Goal: Navigation & Orientation: Find specific page/section

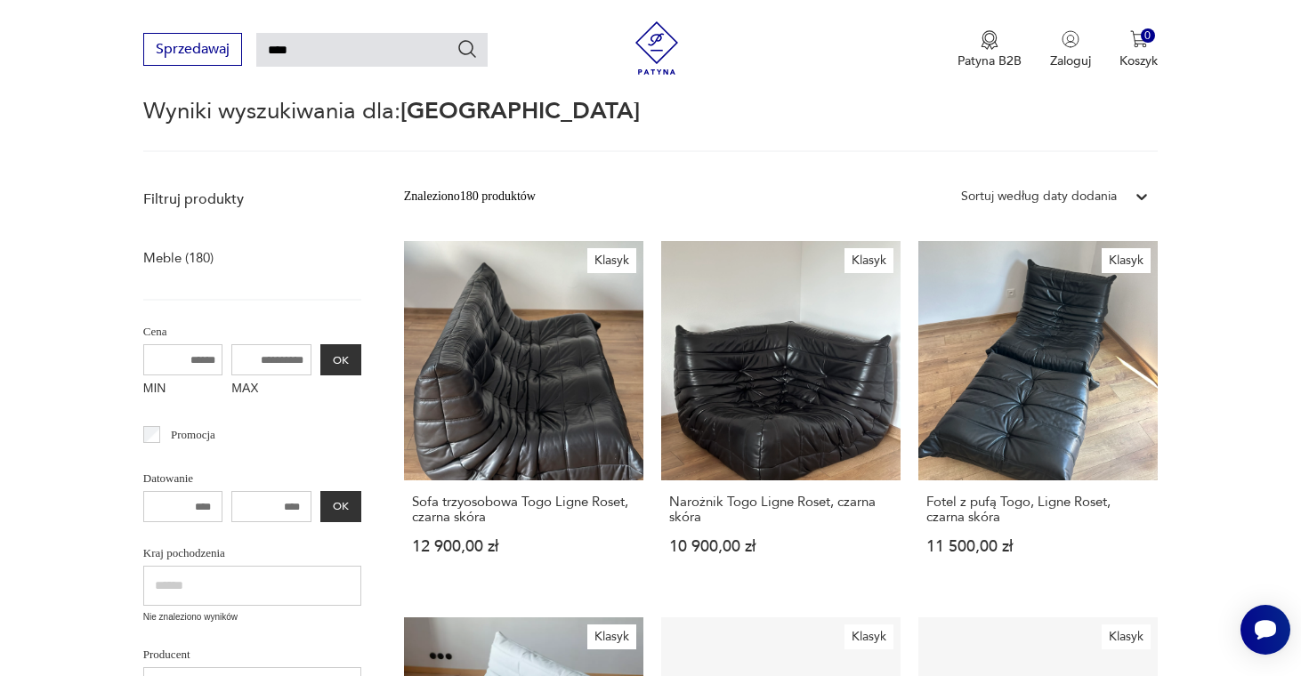
scroll to position [123, 0]
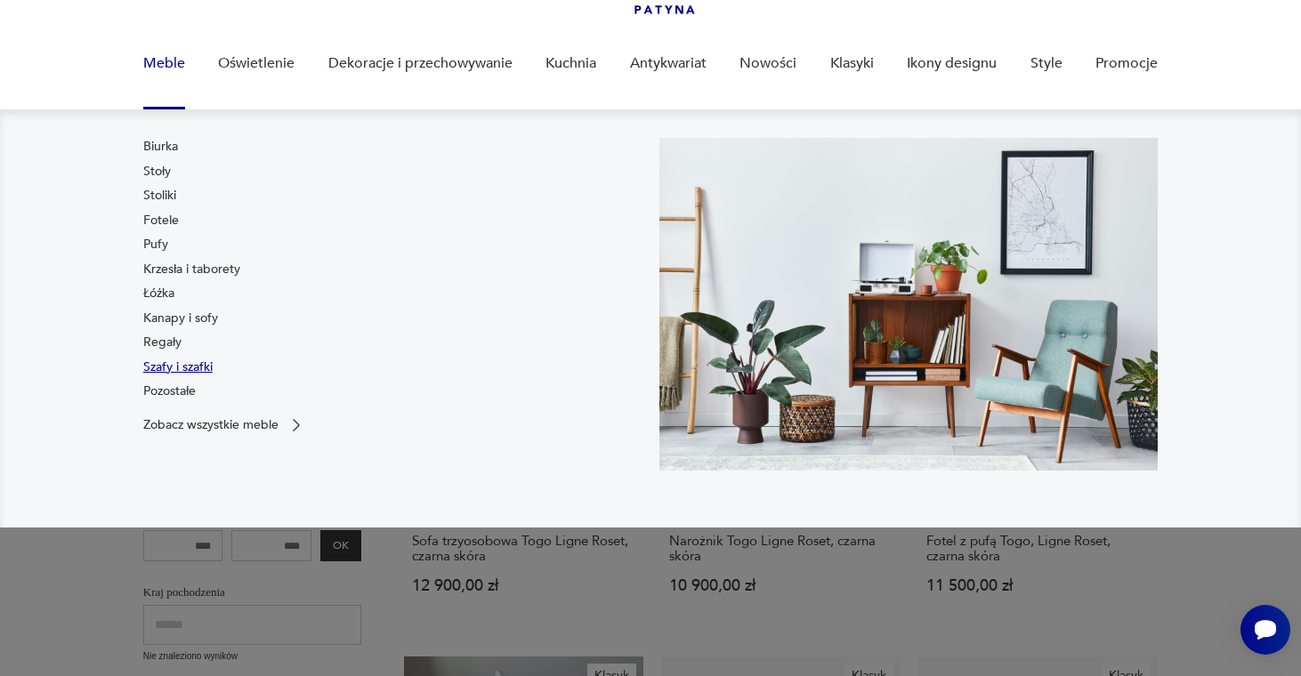
click at [186, 367] on link "Szafy i szafki" at bounding box center [177, 368] width 69 height 18
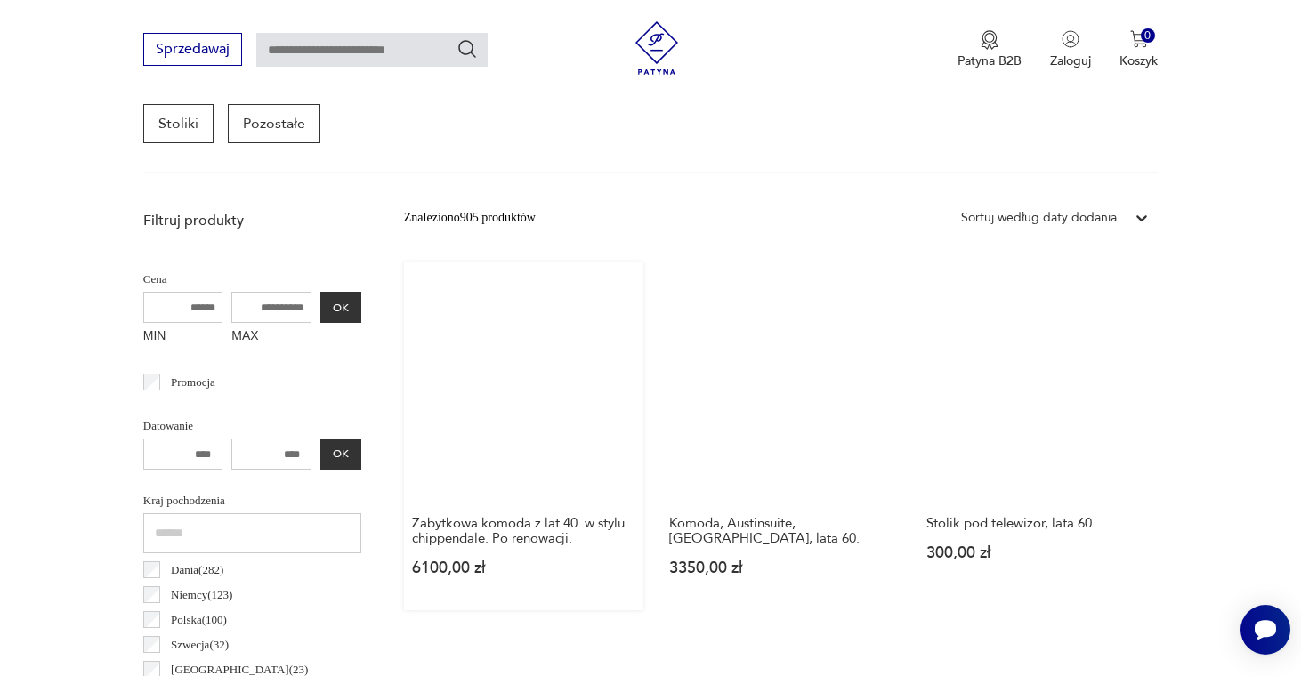
scroll to position [394, 0]
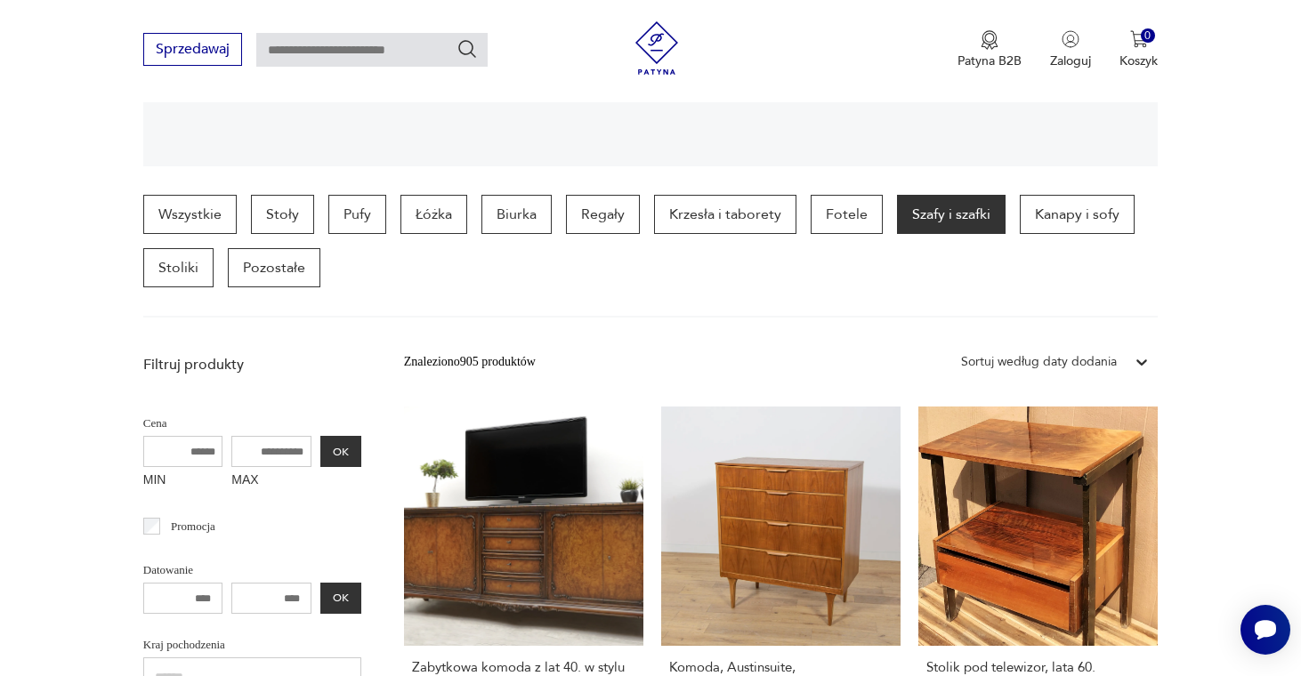
click at [992, 363] on div "Sortuj według daty dodania" at bounding box center [1039, 362] width 156 height 20
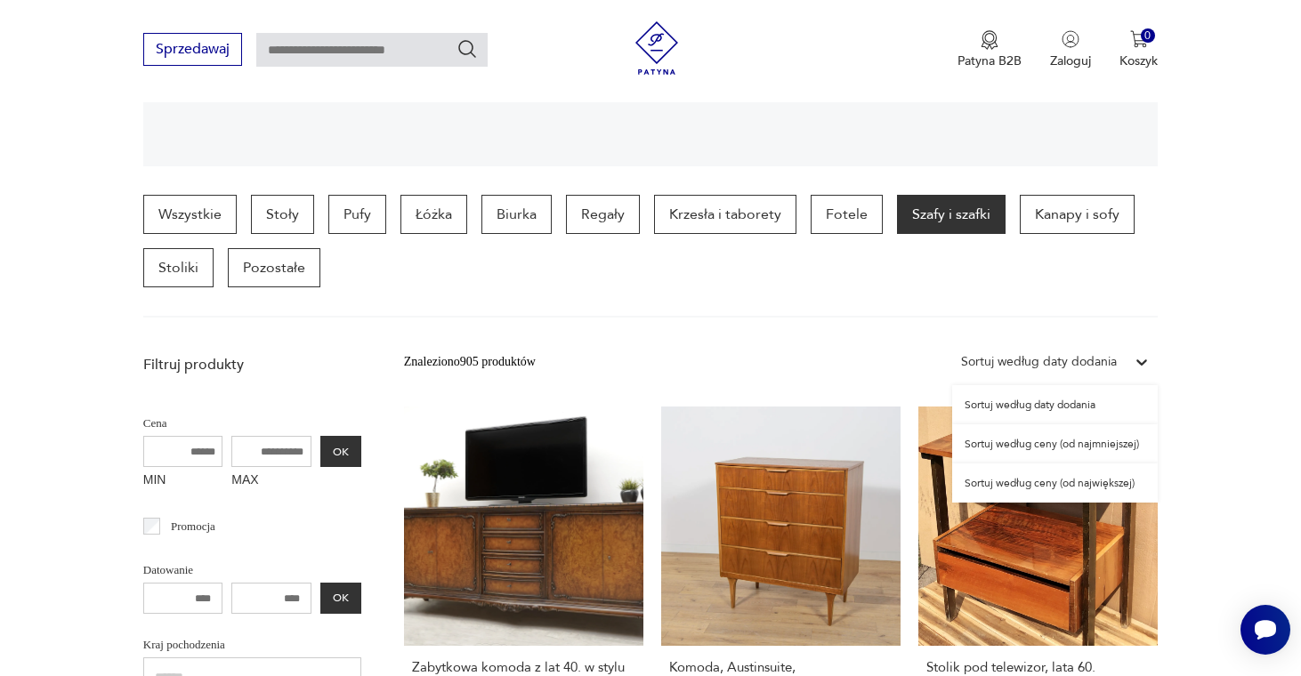
click at [883, 351] on div "Znaleziono 905 produktów Filtruj option Sortuj według ceny (od najmniejszej) fo…" at bounding box center [781, 362] width 754 height 32
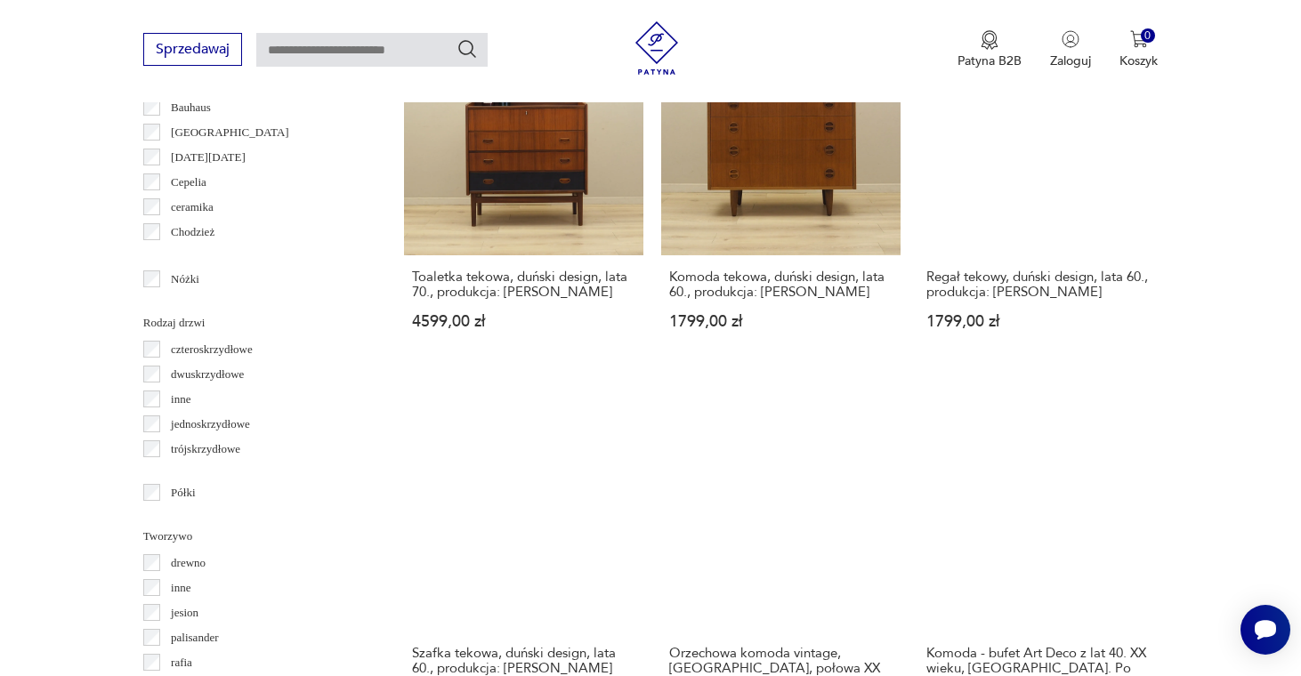
scroll to position [1755, 0]
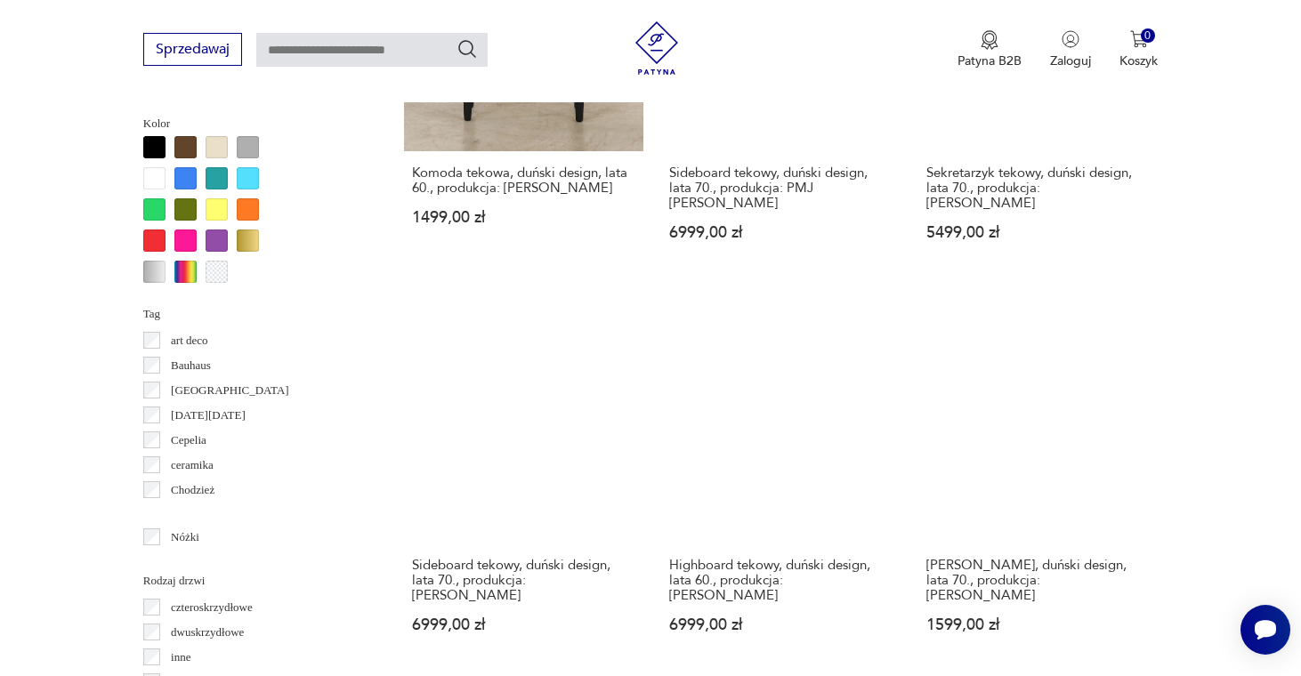
scroll to position [1705, 0]
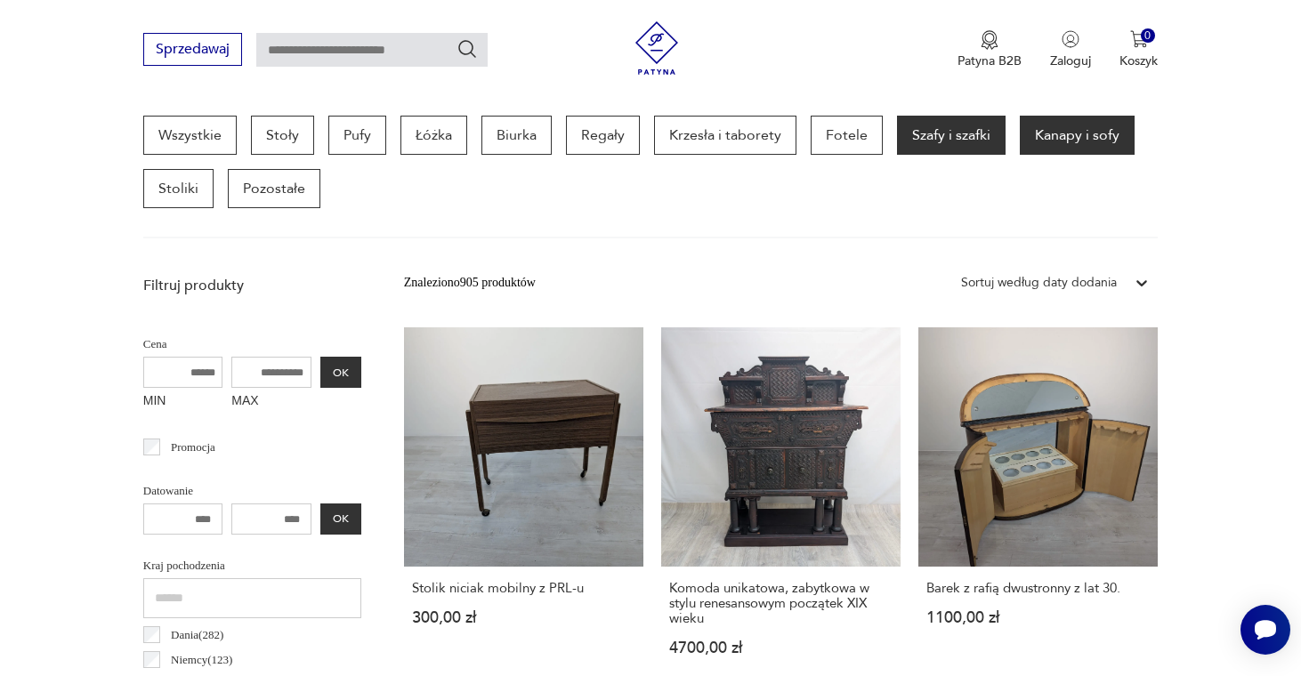
click at [1086, 126] on p "Kanapy i sofy" at bounding box center [1077, 135] width 115 height 39
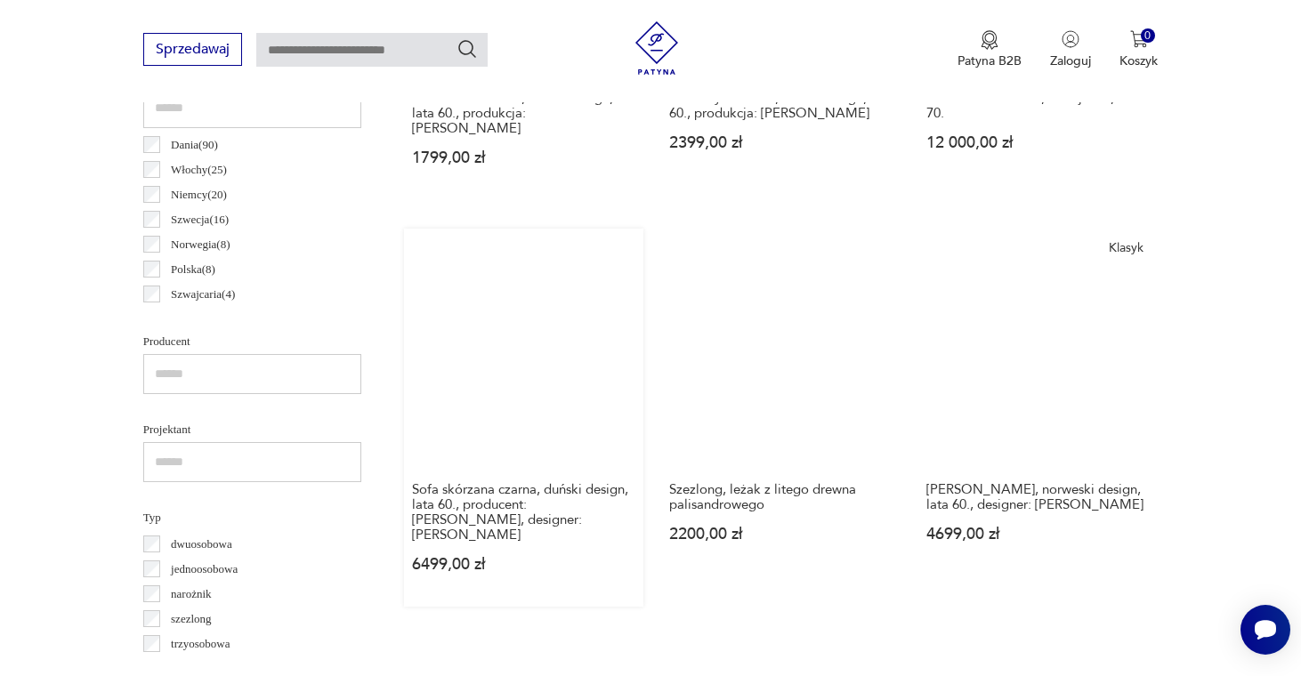
scroll to position [970, 0]
